Goal: Check status: Check status

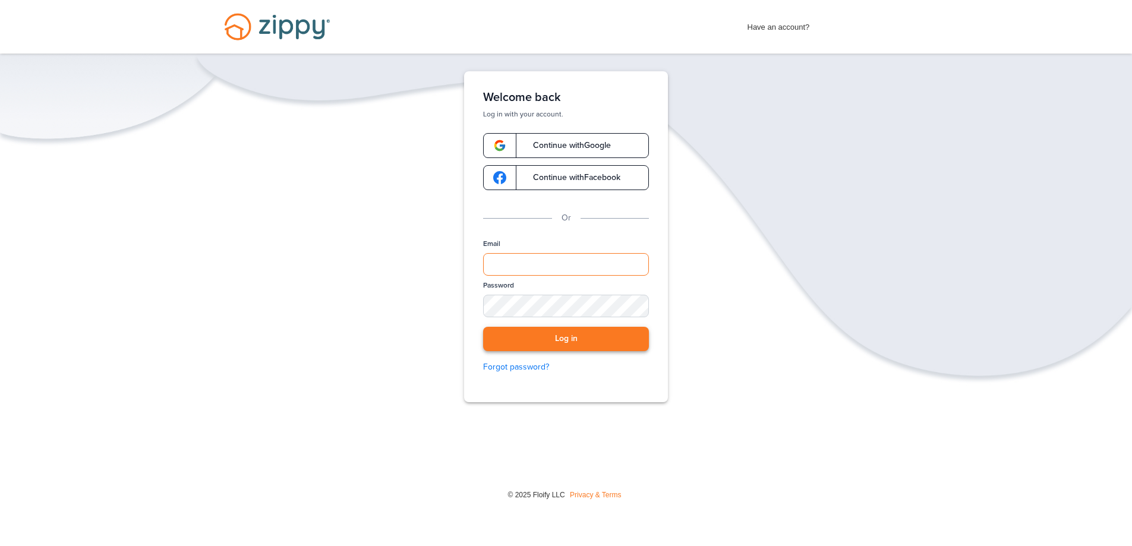
type input "**********"
click at [575, 347] on button "Log in" at bounding box center [566, 339] width 166 height 24
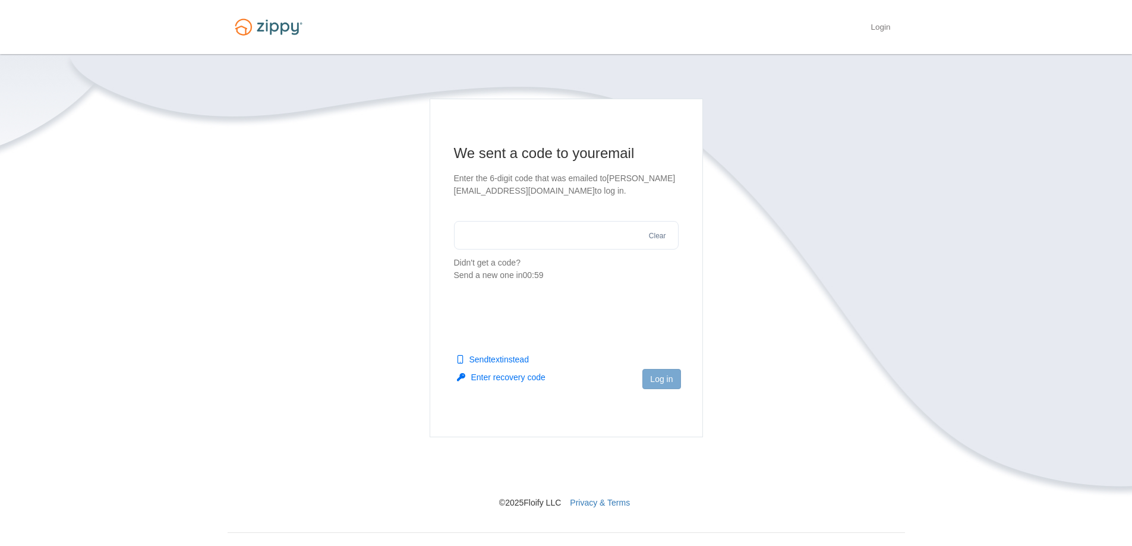
click at [518, 240] on input "text" at bounding box center [566, 235] width 225 height 29
type input "******"
click at [656, 380] on button "Log in" at bounding box center [662, 379] width 38 height 20
click at [541, 276] on button "Send a new one" at bounding box center [553, 276] width 60 height 12
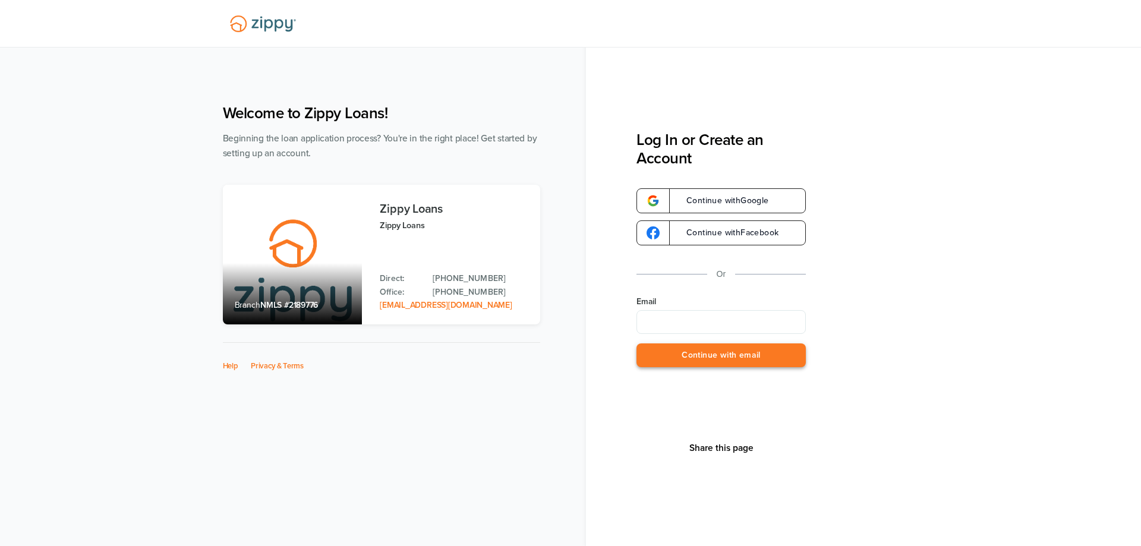
type input "**********"
click at [733, 361] on button "Continue with email" at bounding box center [721, 356] width 169 height 24
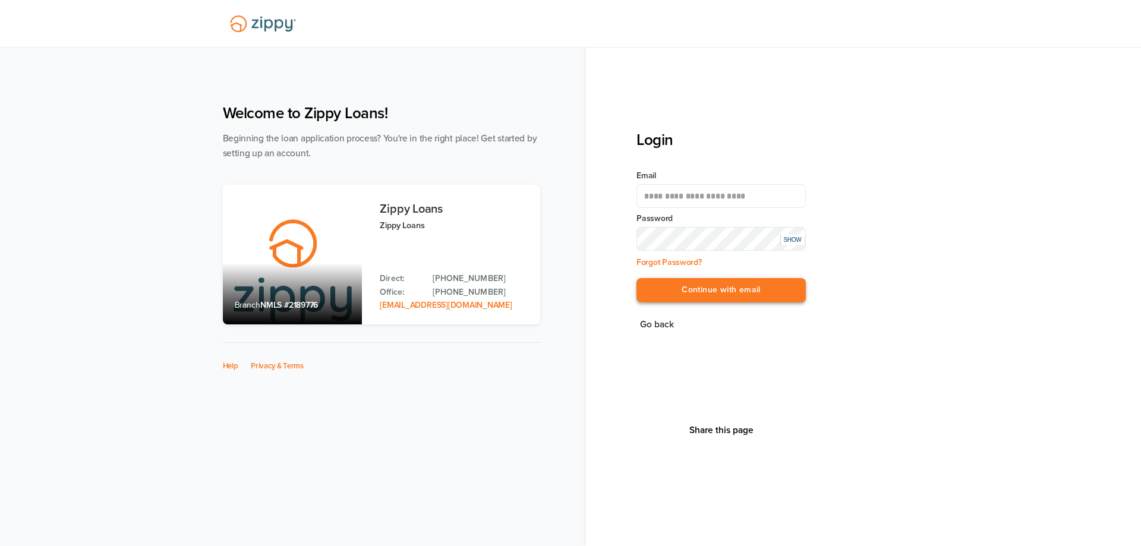
click at [704, 294] on button "Continue with email" at bounding box center [721, 290] width 169 height 24
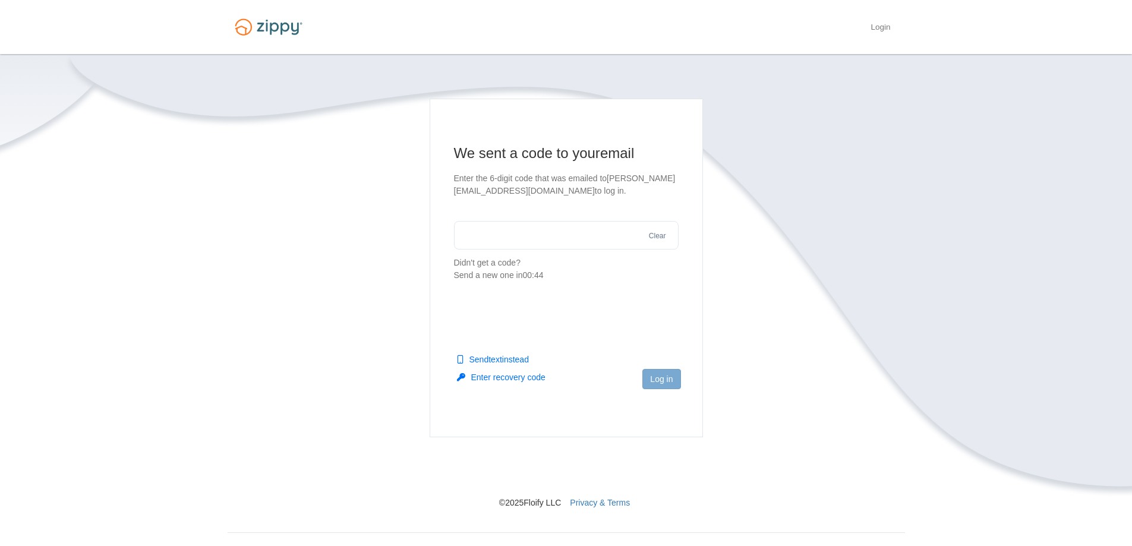
click at [477, 244] on input "text" at bounding box center [566, 235] width 225 height 29
type input "******"
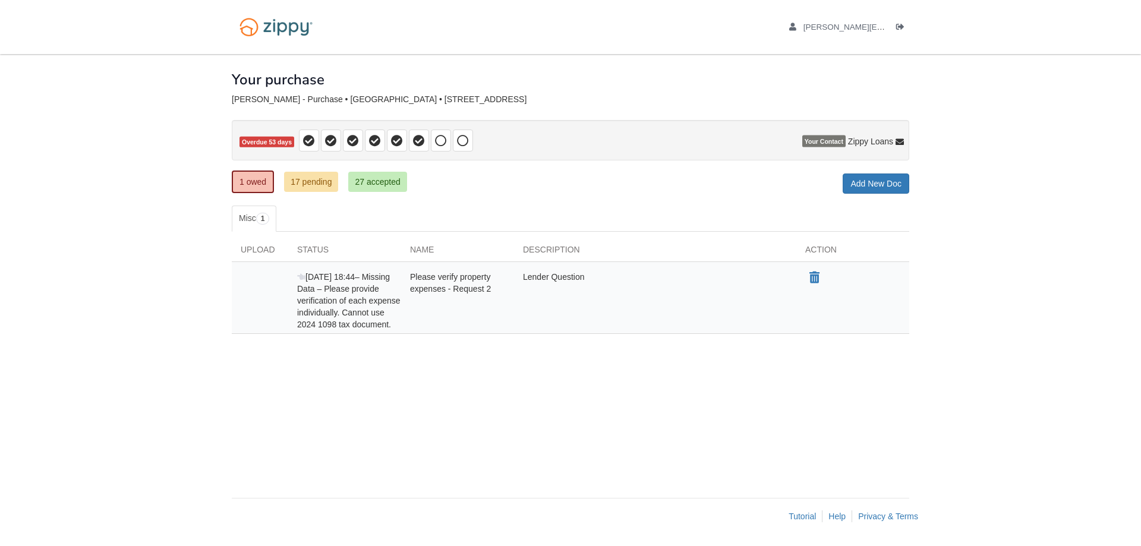
click at [444, 288] on span "Please verify property expenses - Request 2" at bounding box center [450, 282] width 81 height 21
click at [316, 184] on link "17 pending" at bounding box center [311, 182] width 54 height 20
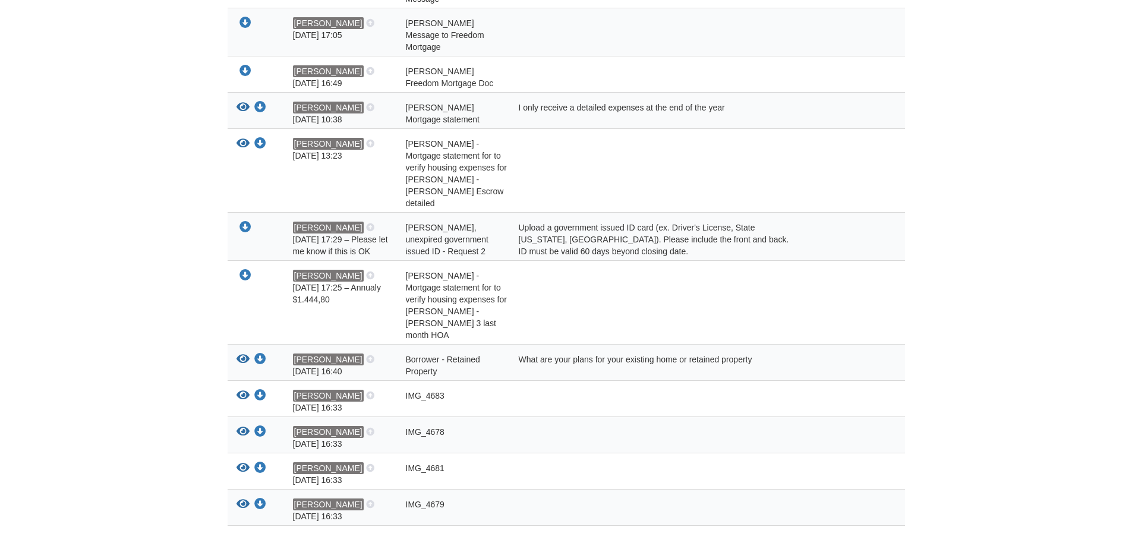
scroll to position [541, 0]
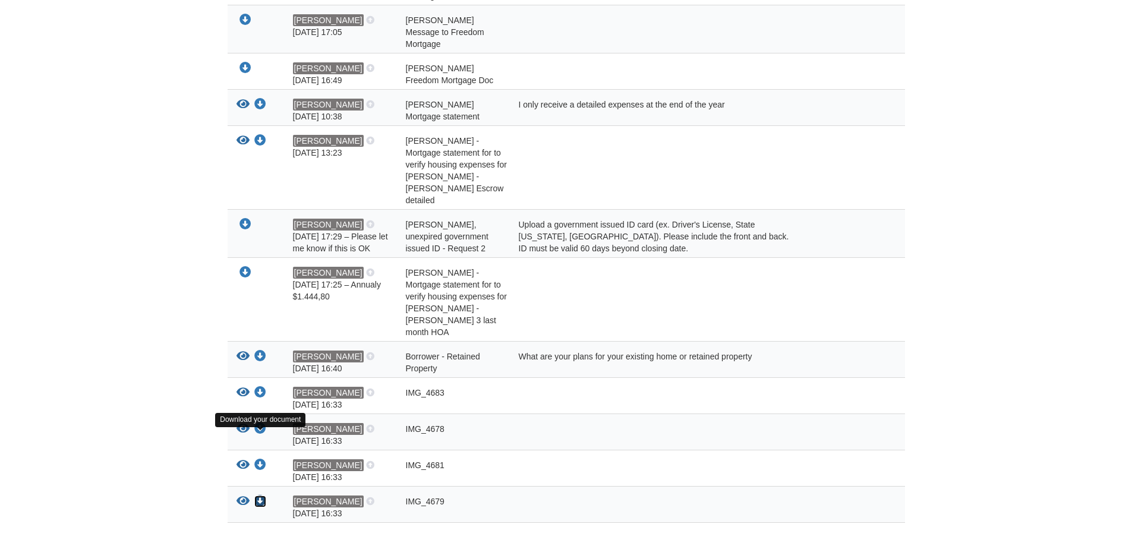
click at [262, 496] on icon "Download IMG_4679" at bounding box center [260, 502] width 12 height 12
click at [245, 459] on icon "View IMG_4681" at bounding box center [243, 465] width 13 height 12
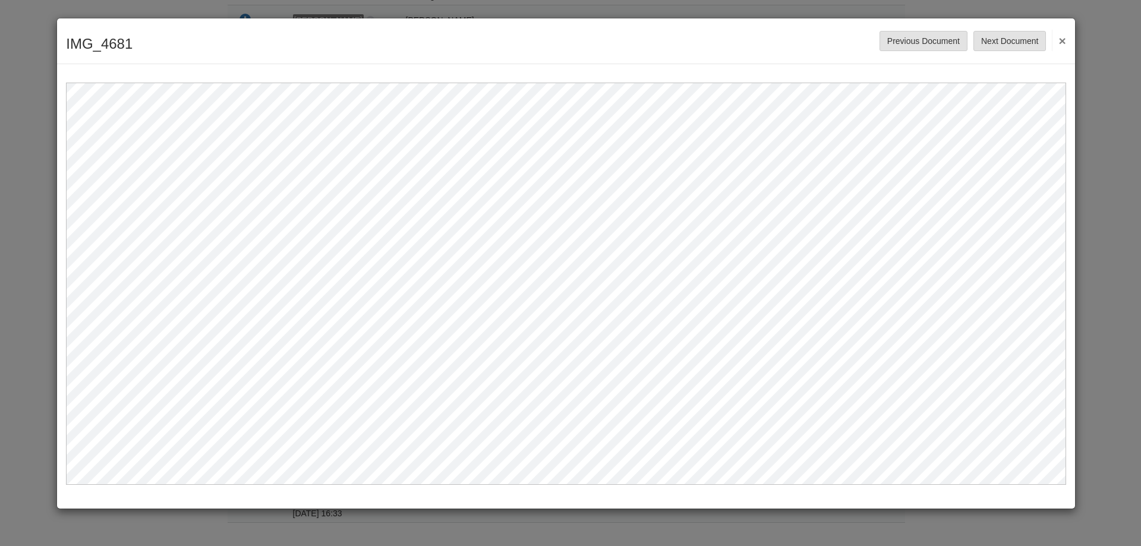
click at [1065, 42] on button "×" at bounding box center [1059, 40] width 14 height 21
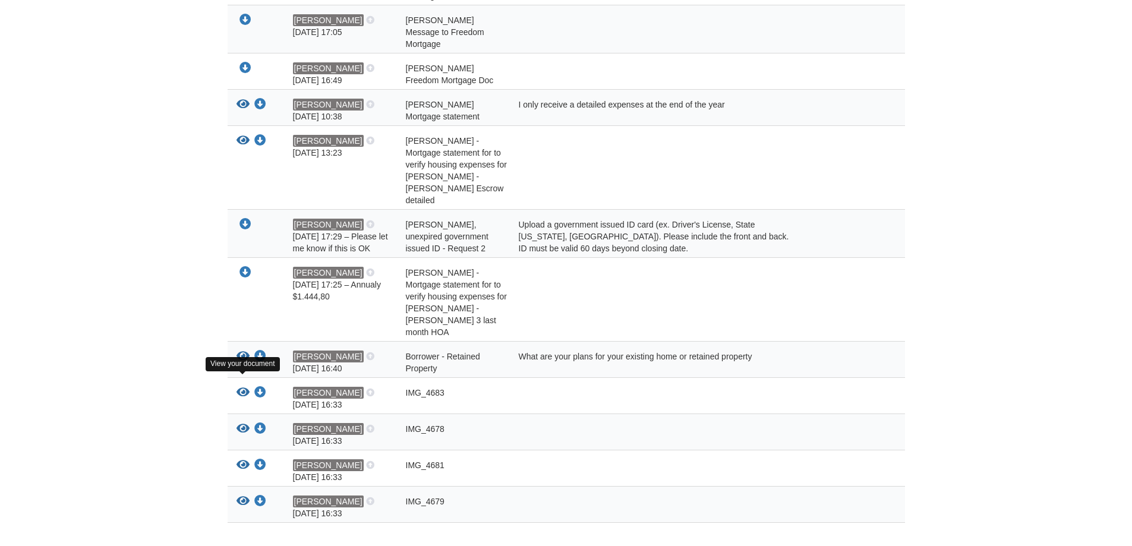
click at [242, 423] on icon "View IMG_4678" at bounding box center [243, 429] width 13 height 12
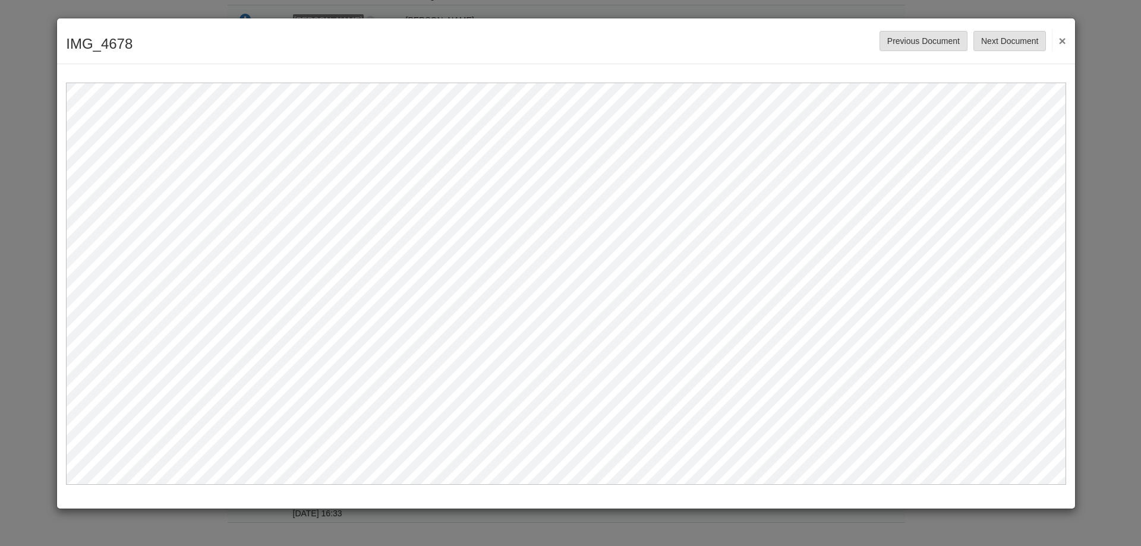
click at [1062, 41] on button "×" at bounding box center [1059, 40] width 14 height 21
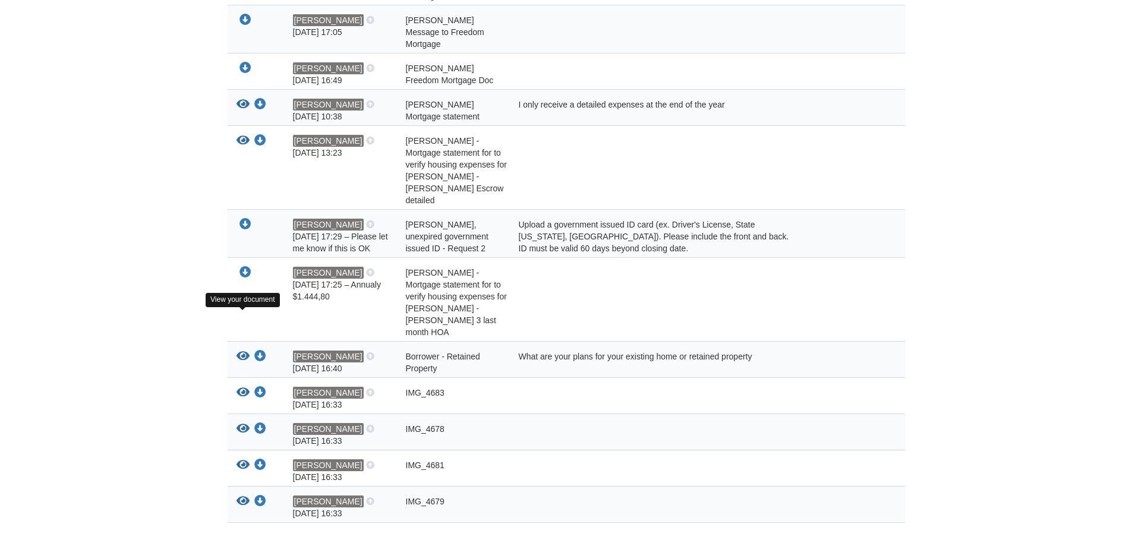
click at [245, 351] on icon "View Borrower - Retained Property" at bounding box center [243, 357] width 13 height 12
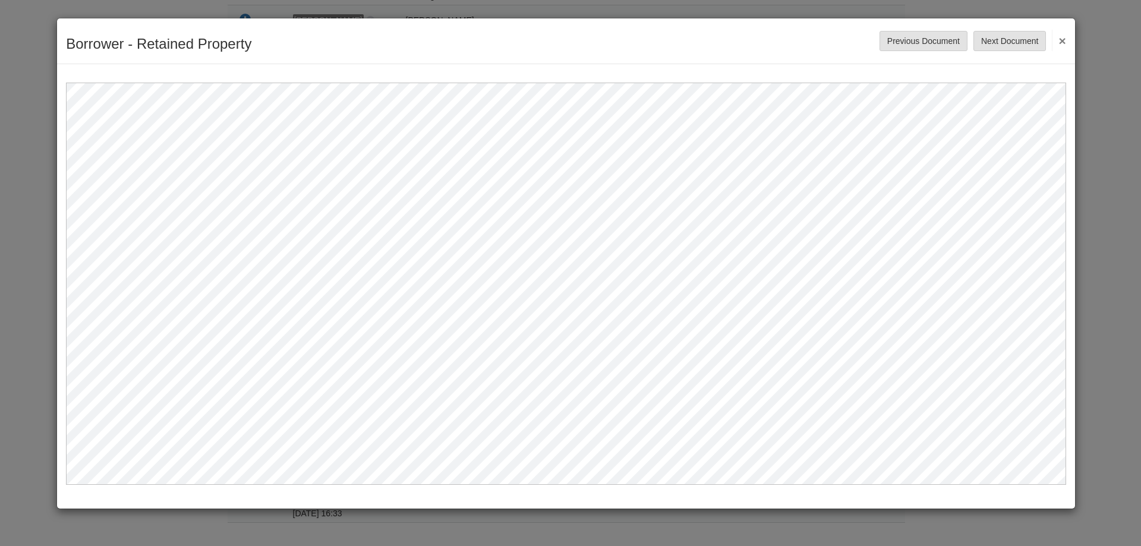
click at [1061, 38] on button "×" at bounding box center [1059, 40] width 14 height 21
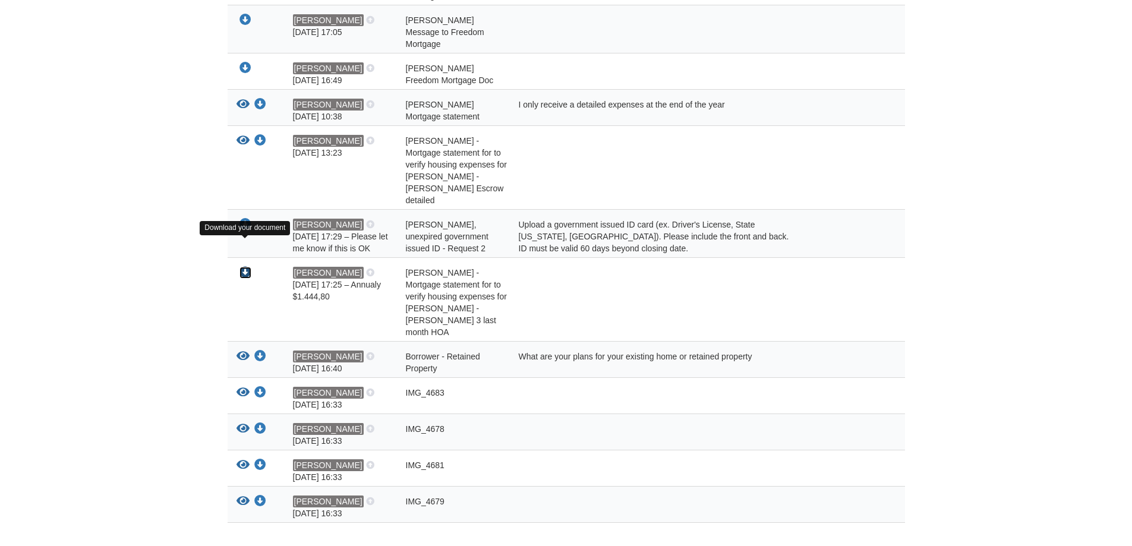
click at [246, 267] on icon "Download Juan Ortiz - Mortgage statement for to verify housing expenses for Jua…" at bounding box center [246, 273] width 12 height 12
click at [243, 135] on icon "View Juan Ortiz - Mortgage statement for to verify housing expenses for Juan Or…" at bounding box center [243, 141] width 13 height 12
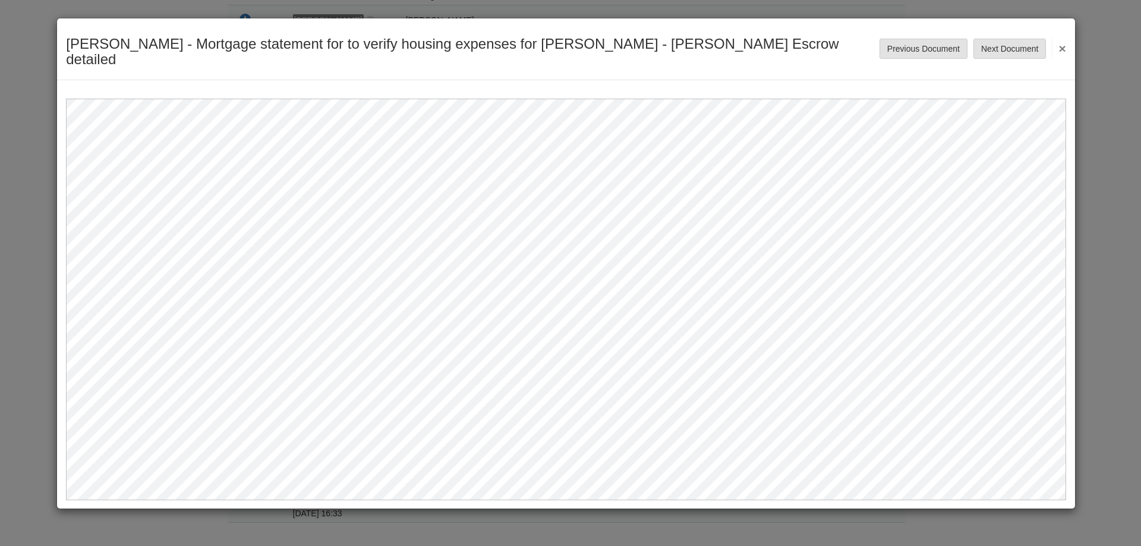
click at [1062, 37] on button "×" at bounding box center [1059, 47] width 14 height 21
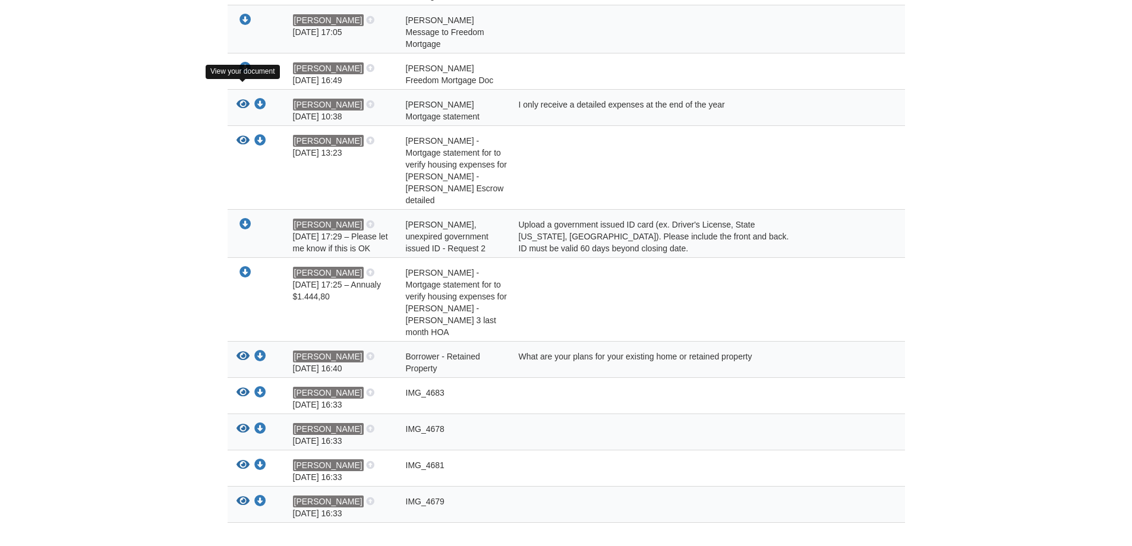
click at [244, 99] on icon "View Ortiz Juan Mortgage statement" at bounding box center [243, 105] width 13 height 12
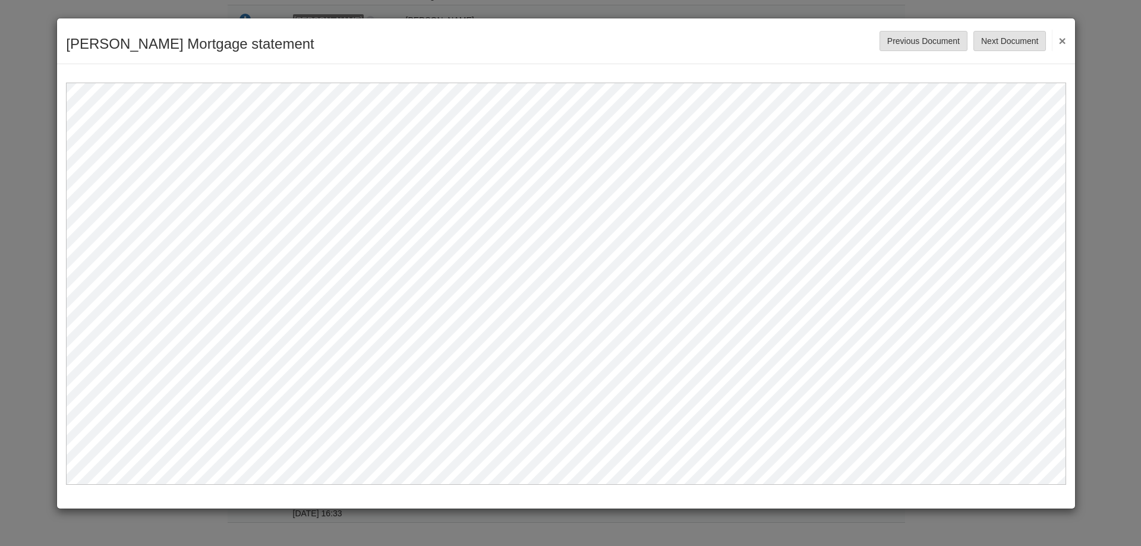
click at [1063, 38] on button "×" at bounding box center [1059, 40] width 14 height 21
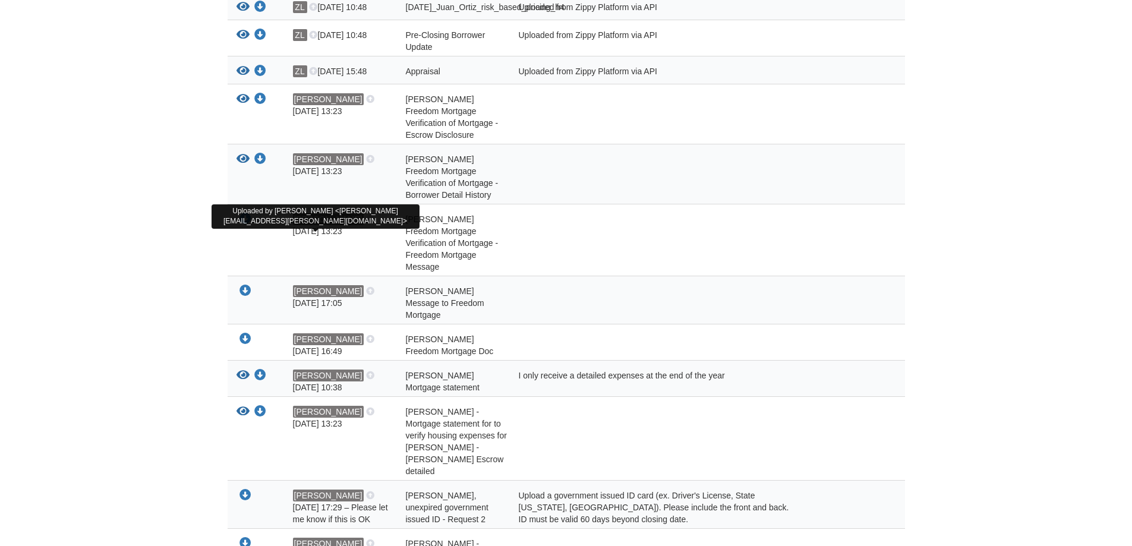
scroll to position [244, 0]
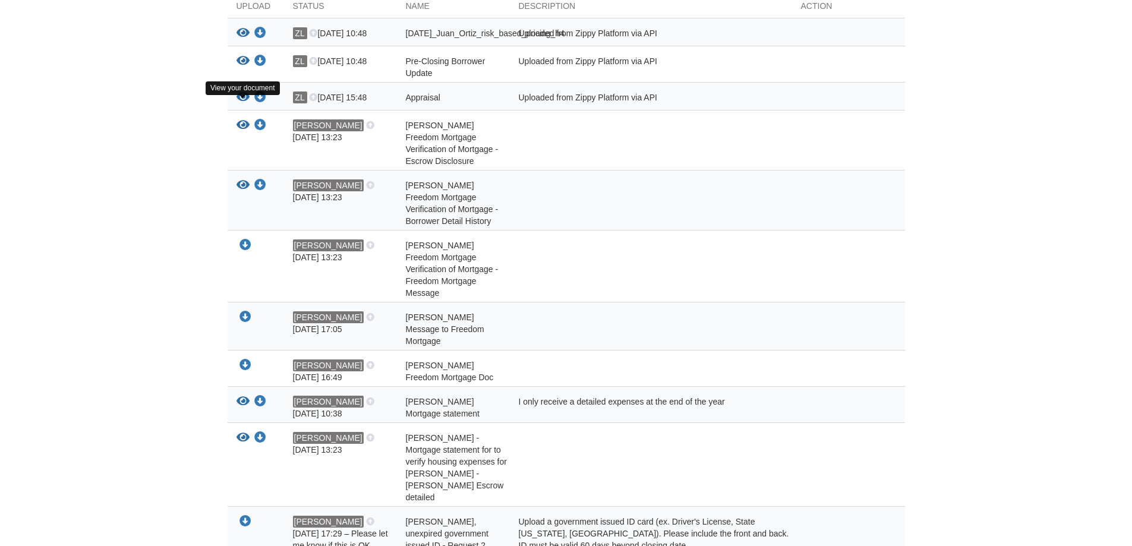
click at [240, 103] on icon "View Appraisal" at bounding box center [243, 98] width 13 height 12
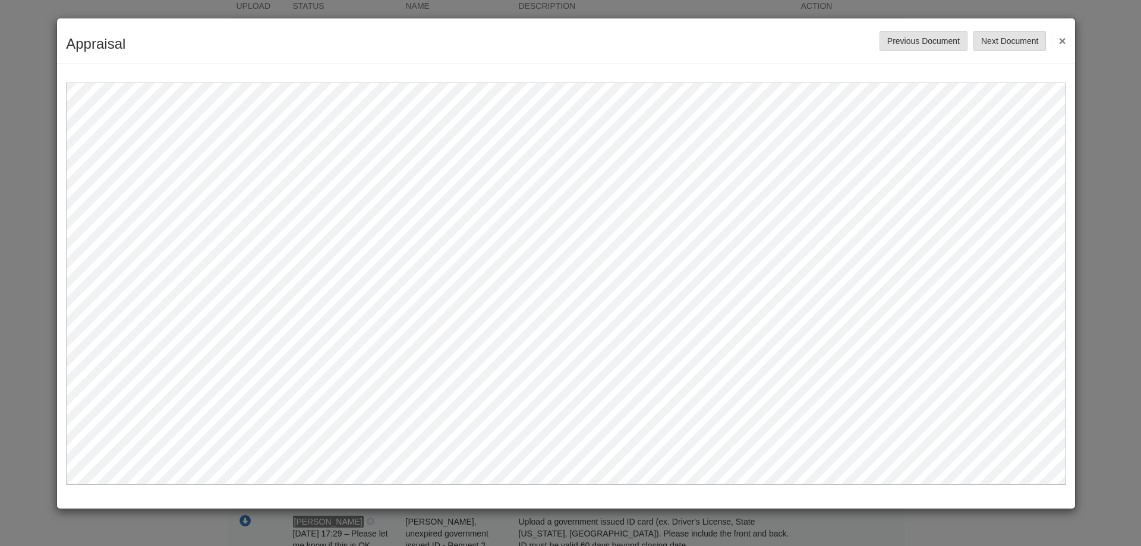
click at [1062, 41] on button "×" at bounding box center [1059, 40] width 14 height 21
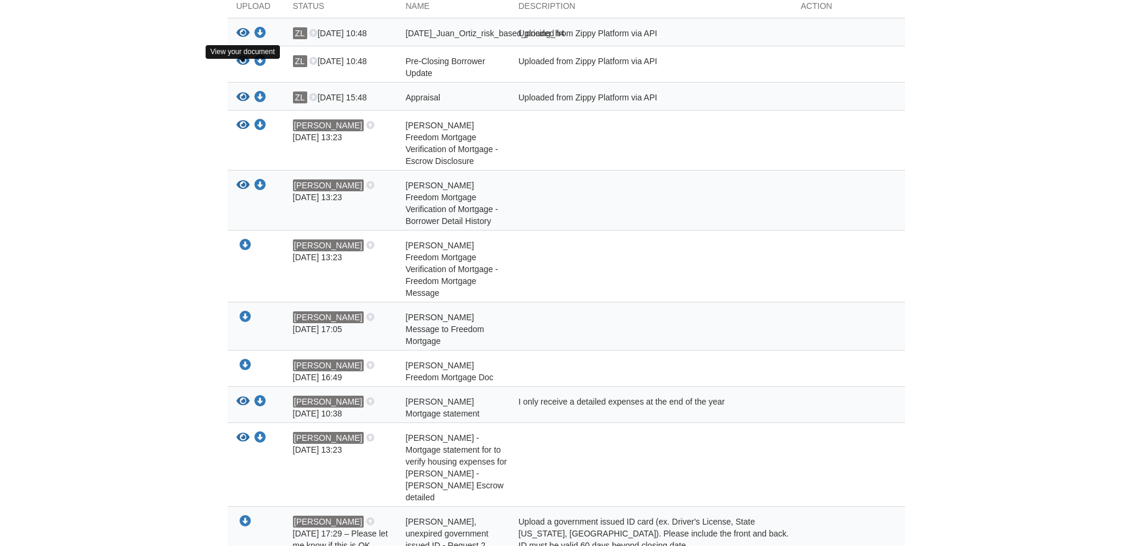
click at [242, 67] on icon "View Pre-Closing Borrower Update" at bounding box center [243, 61] width 13 height 12
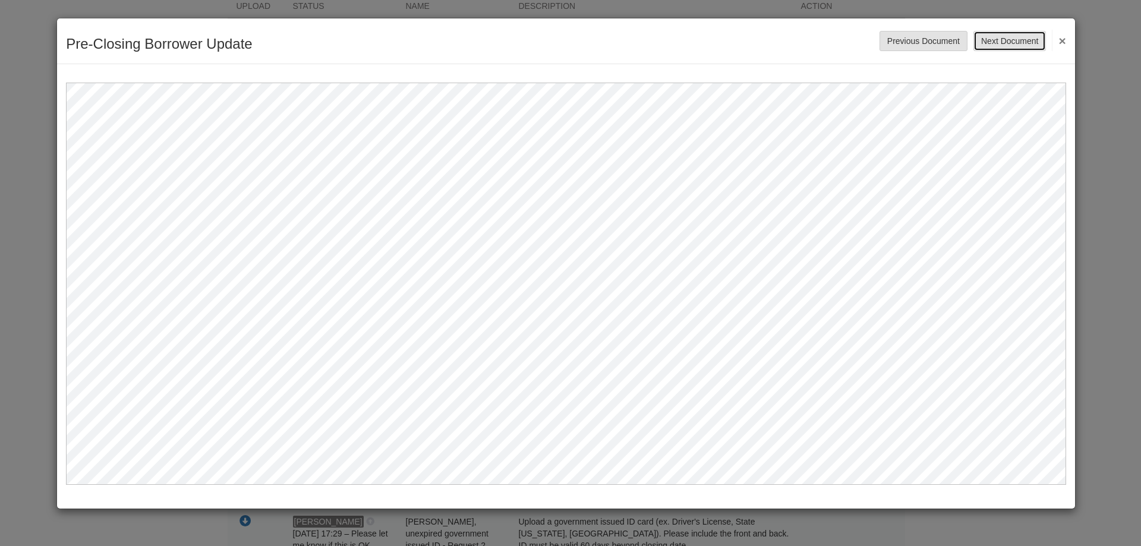
click at [1025, 39] on button "Next Document" at bounding box center [1010, 41] width 73 height 20
click at [939, 41] on button "Previous Document" at bounding box center [924, 41] width 88 height 20
click at [934, 36] on button "Previous Document" at bounding box center [924, 41] width 88 height 20
click at [920, 37] on button "Previous Document" at bounding box center [924, 41] width 88 height 20
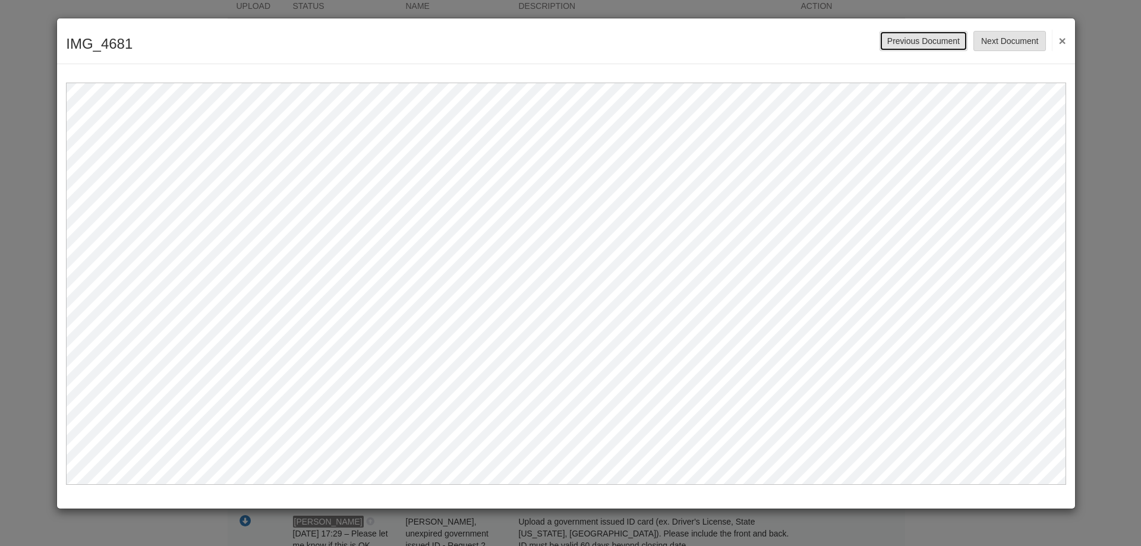
click at [913, 43] on button "Previous Document" at bounding box center [924, 41] width 88 height 20
click at [1062, 38] on button "×" at bounding box center [1059, 40] width 14 height 21
